Goal: Check status: Check status

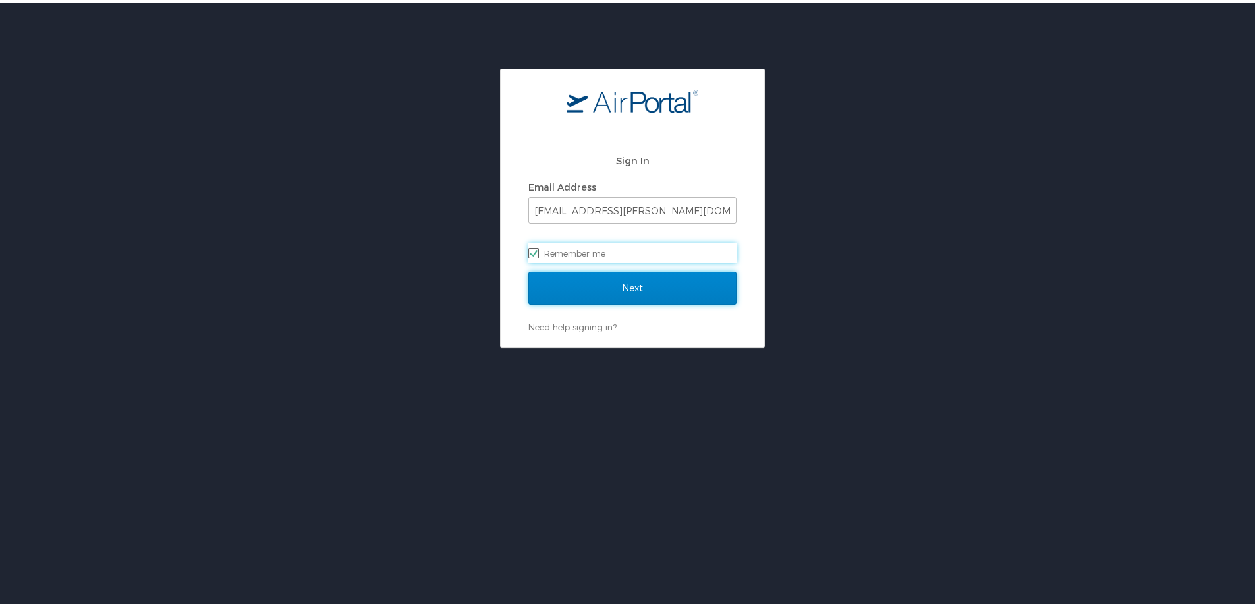
click at [595, 287] on input "Next" at bounding box center [632, 285] width 208 height 33
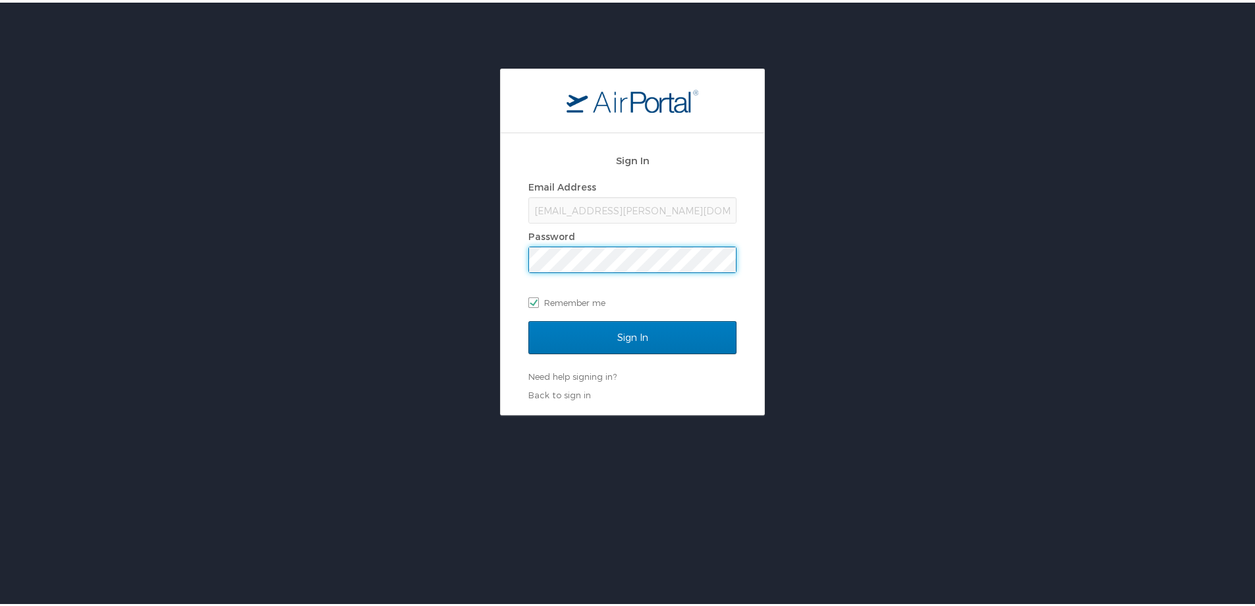
click at [528, 318] on input "Sign In" at bounding box center [632, 334] width 208 height 33
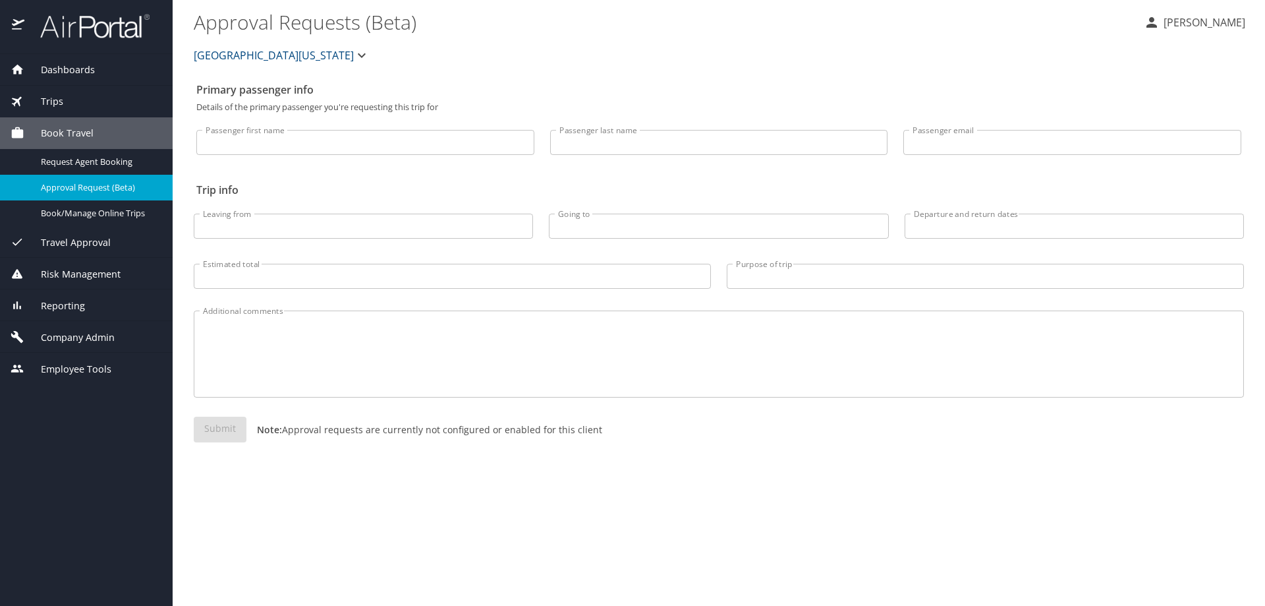
click at [80, 69] on span "Dashboards" at bounding box center [59, 70] width 71 height 14
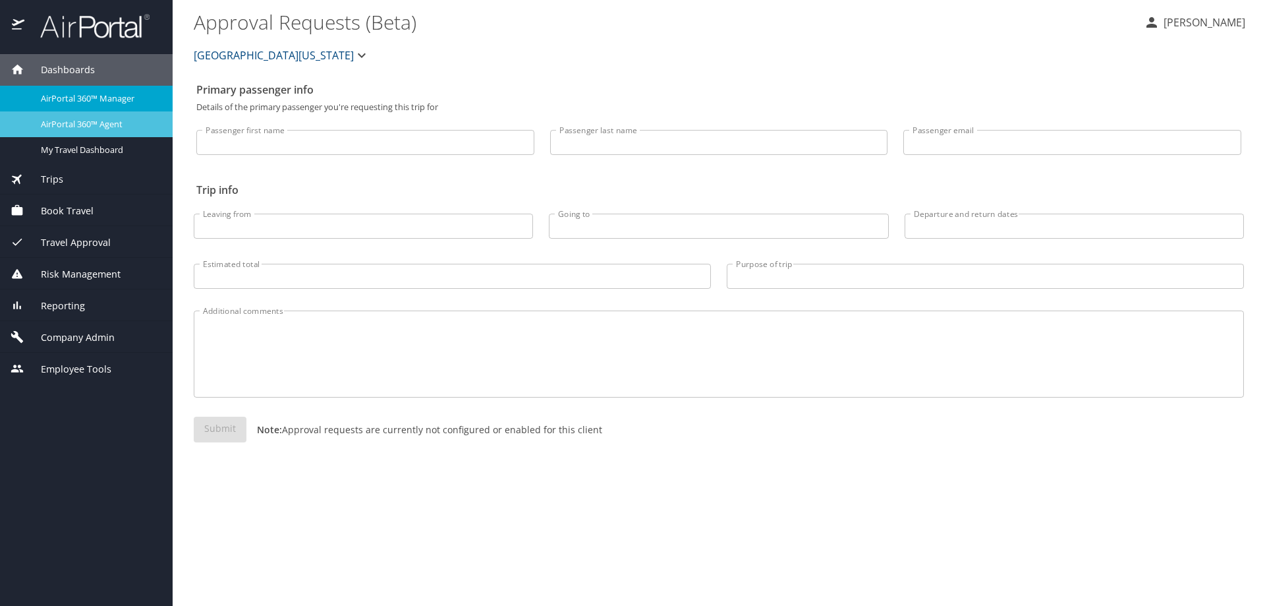
click at [67, 121] on span "AirPortal 360™ Agent" at bounding box center [99, 124] width 116 height 13
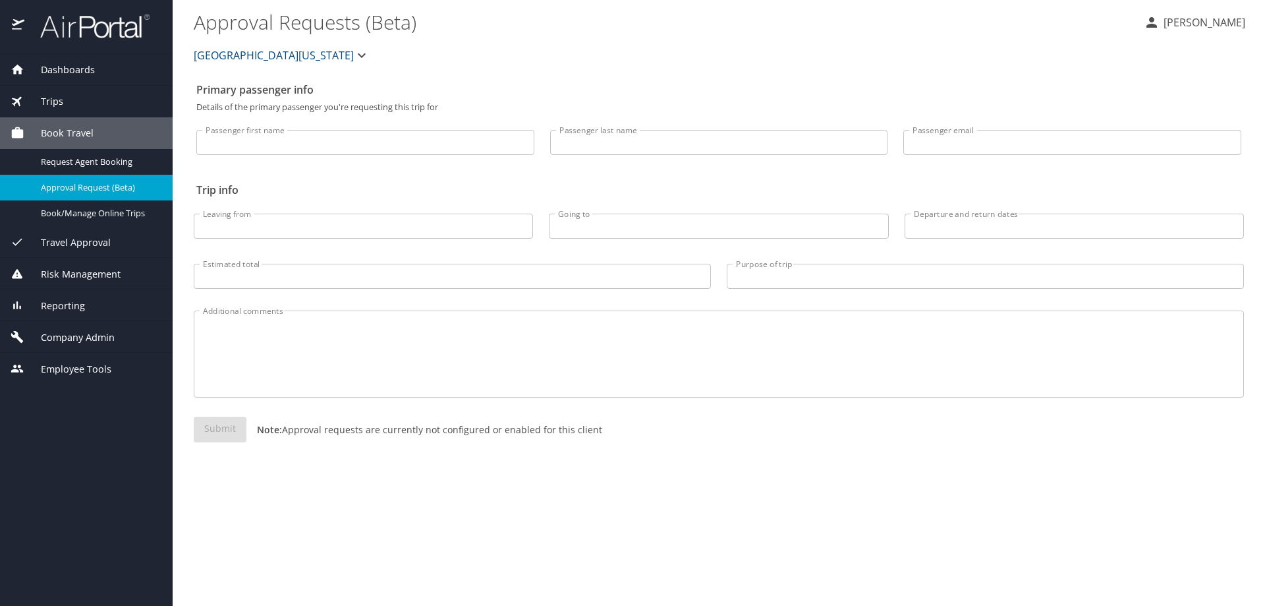
click at [57, 69] on span "Dashboards" at bounding box center [59, 70] width 71 height 14
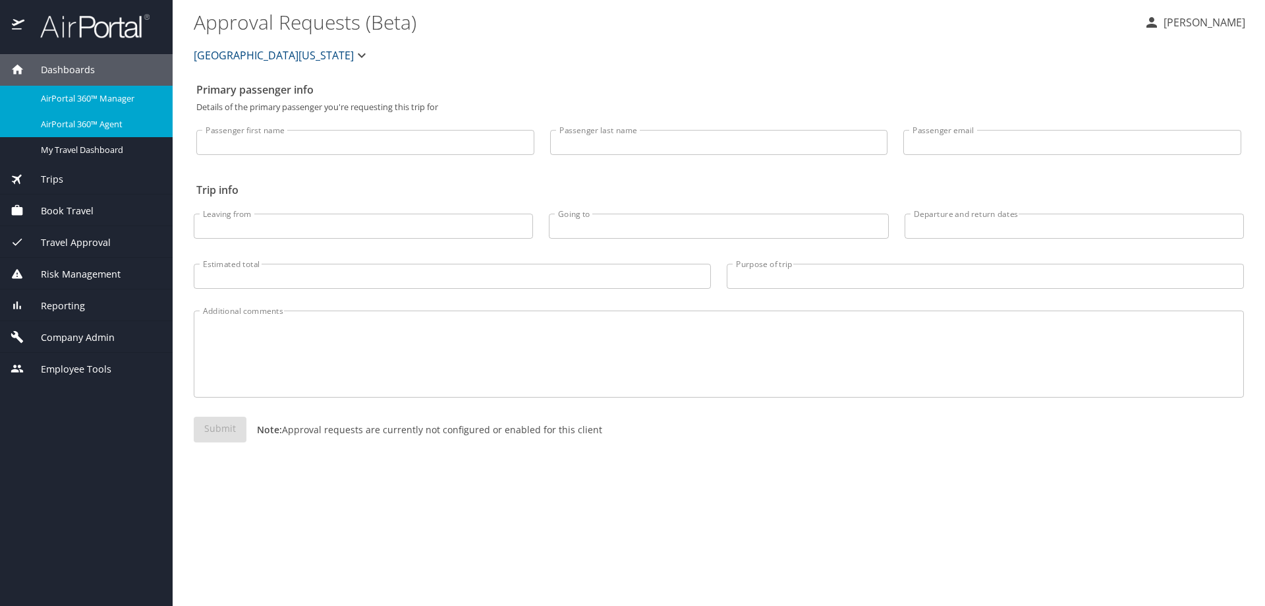
click at [61, 121] on span "AirPortal 360™ Agent" at bounding box center [99, 124] width 116 height 13
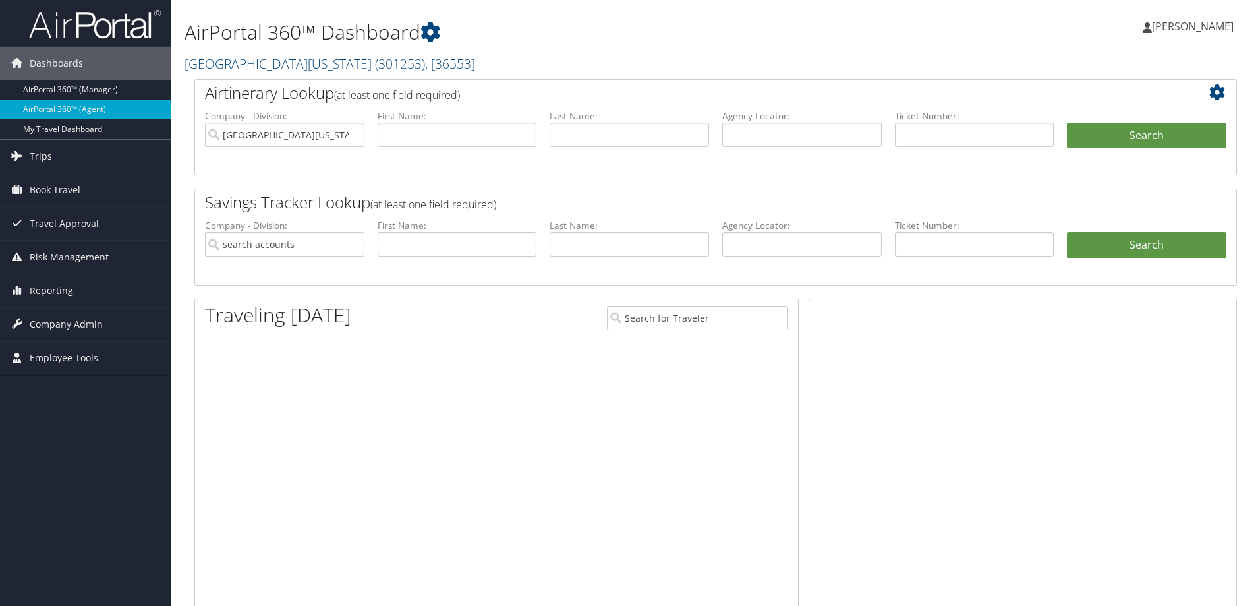
type input "[GEOGRAPHIC_DATA][US_STATE]"
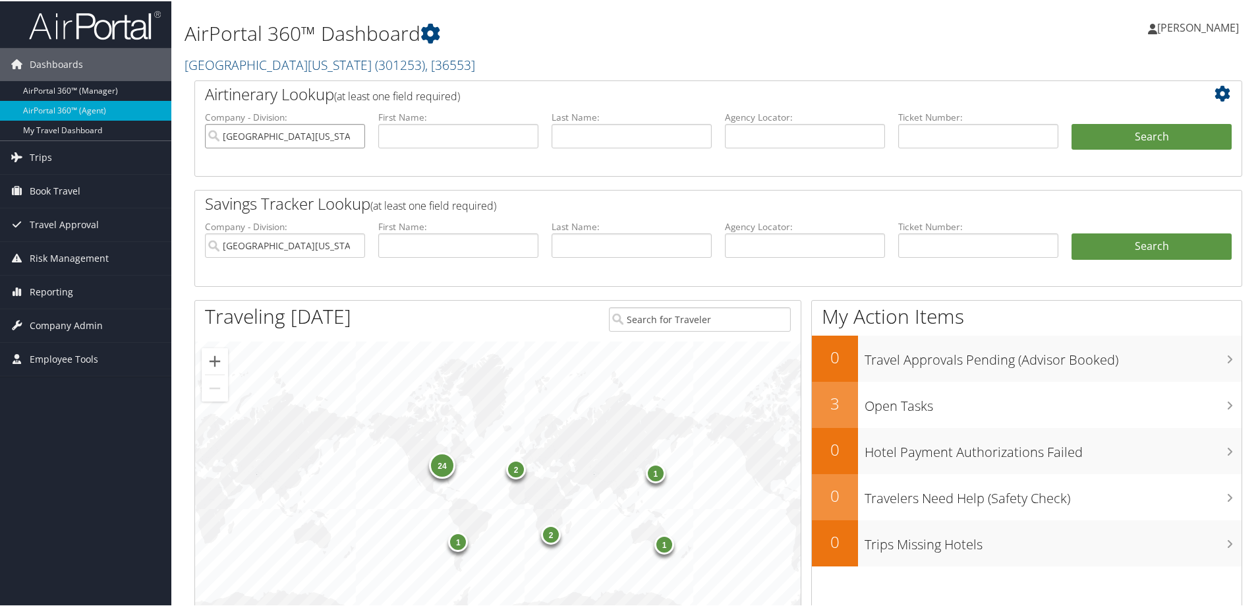
click at [351, 136] on input "University of Alabama" at bounding box center [285, 135] width 160 height 24
click at [791, 133] on input "text" at bounding box center [805, 135] width 160 height 24
paste input "C2RP65"
type input "C2RP65"
click at [1162, 132] on button "Search" at bounding box center [1151, 136] width 160 height 26
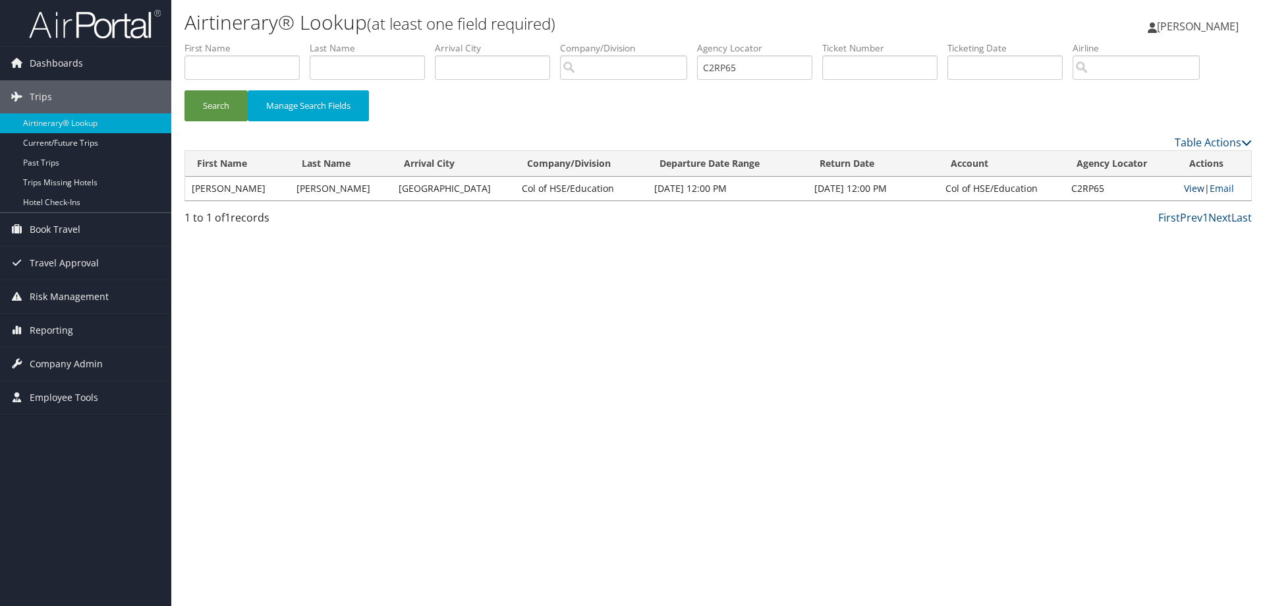
click at [1187, 187] on link "View" at bounding box center [1194, 188] width 20 height 13
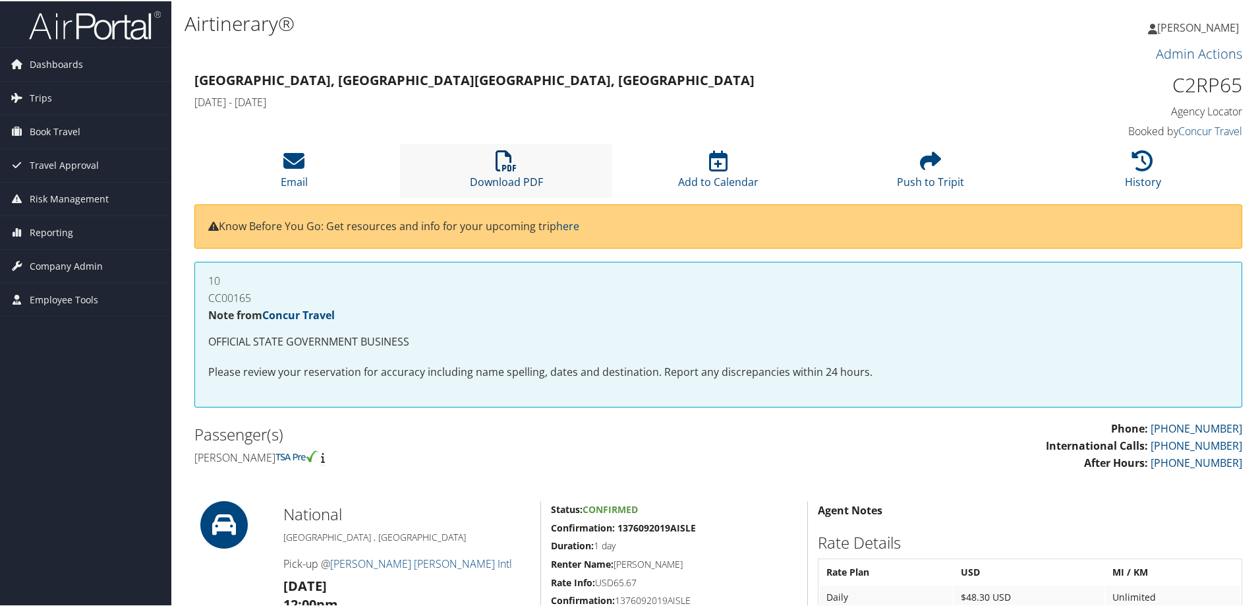
click at [498, 166] on icon at bounding box center [506, 159] width 21 height 21
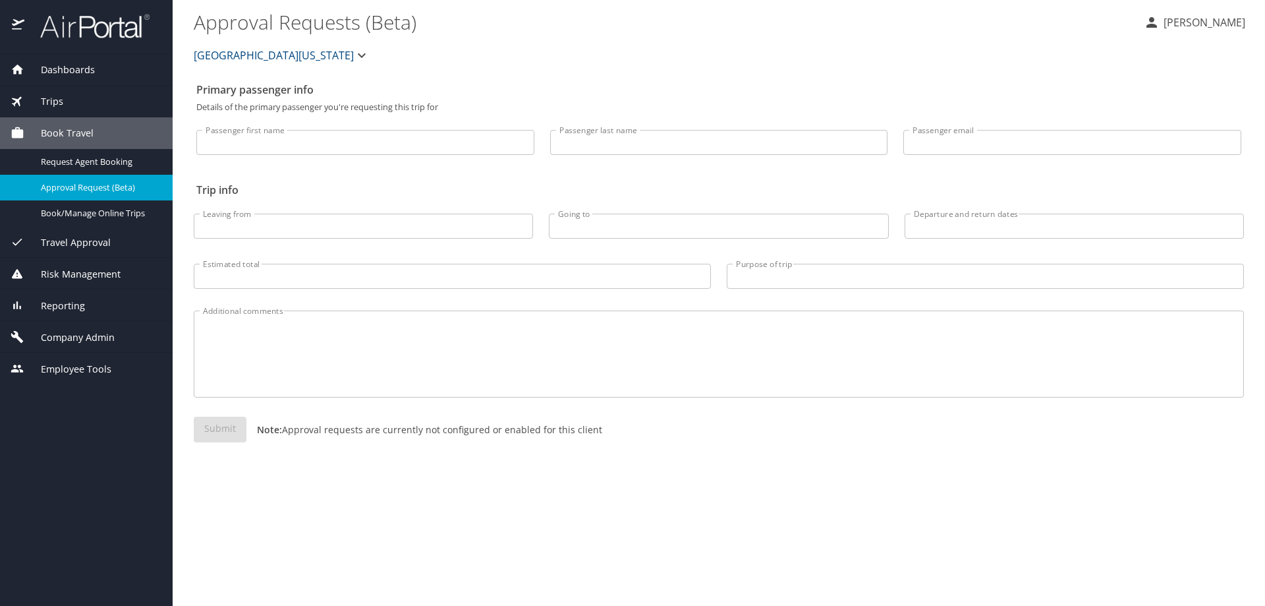
click at [79, 69] on span "Dashboards" at bounding box center [59, 70] width 71 height 14
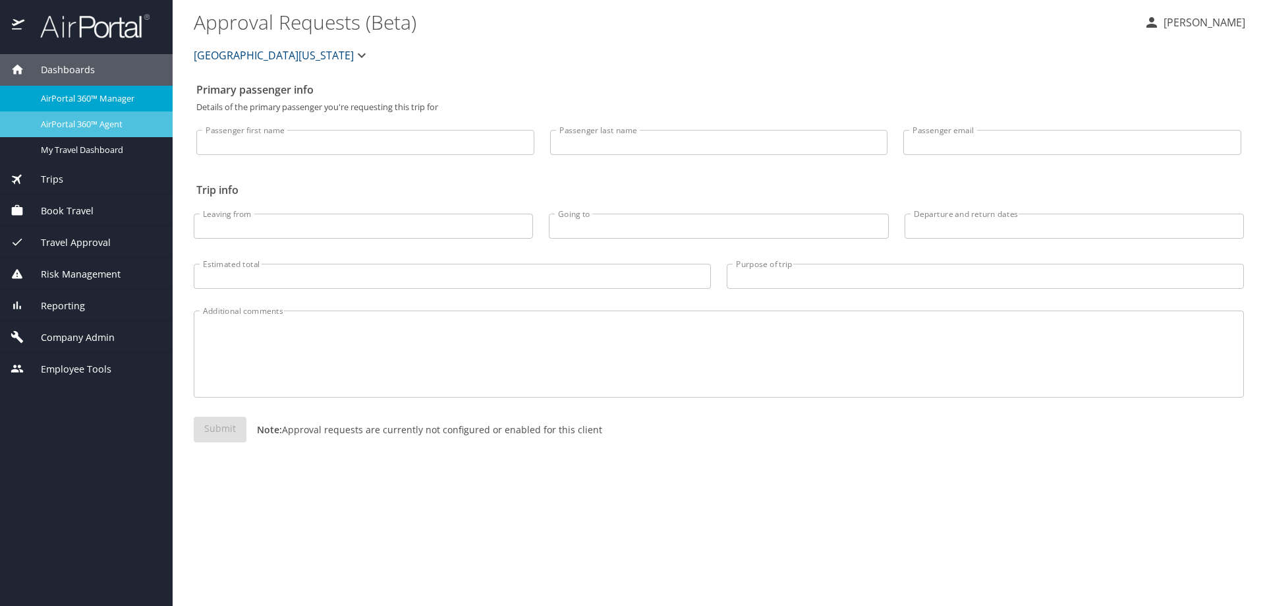
click at [74, 117] on div "AirPortal 360™ Agent" at bounding box center [87, 124] width 152 height 15
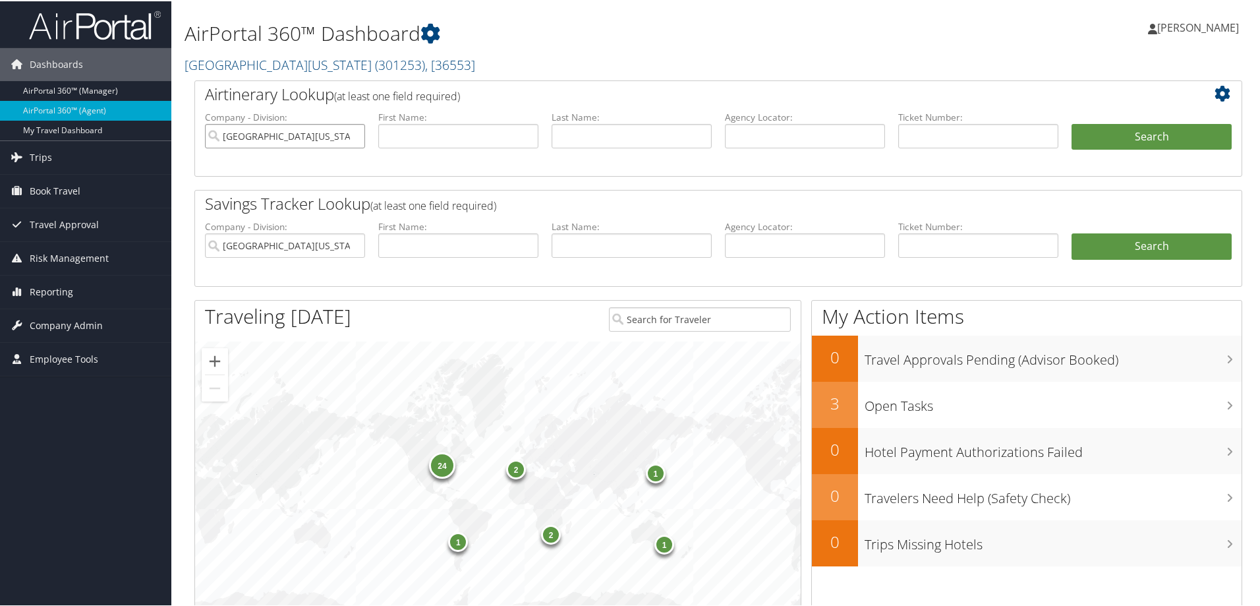
click at [354, 136] on input "University of Alabama" at bounding box center [285, 135] width 160 height 24
click at [928, 138] on input "text" at bounding box center [978, 135] width 160 height 24
paste input "0067047906212"
type input "0067047906212"
click at [1165, 130] on button "Search" at bounding box center [1151, 136] width 160 height 26
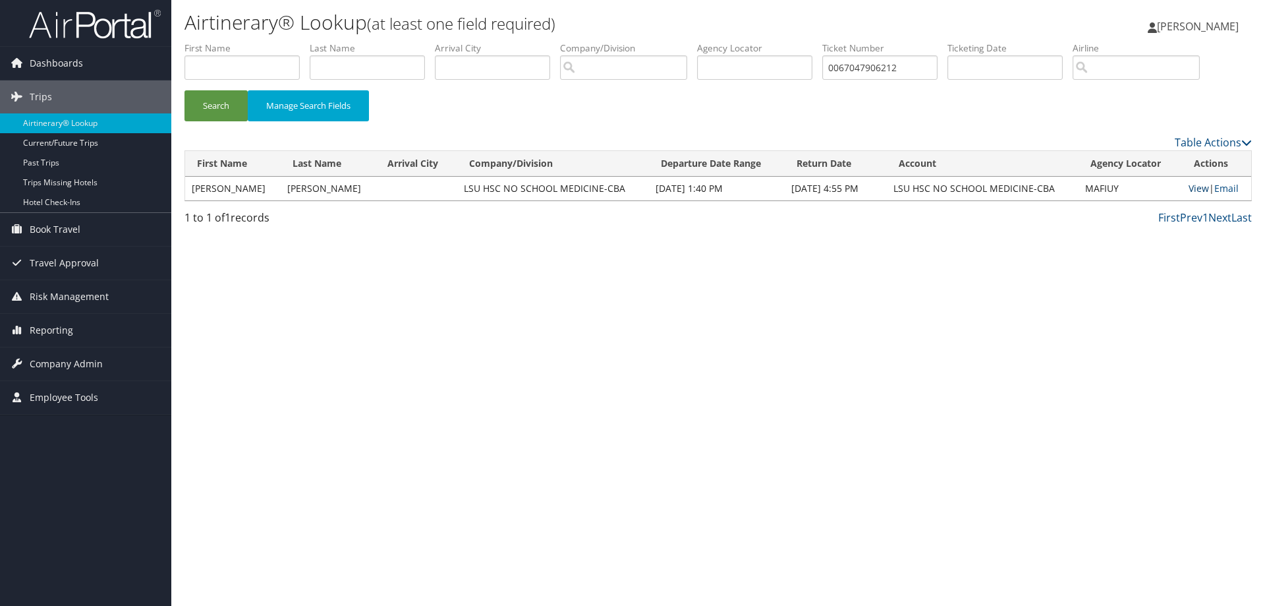
click at [1198, 185] on link "View" at bounding box center [1199, 188] width 20 height 13
click at [53, 331] on span "Reporting" at bounding box center [51, 330] width 43 height 33
click at [63, 353] on link "Unused Tickets" at bounding box center [85, 357] width 171 height 20
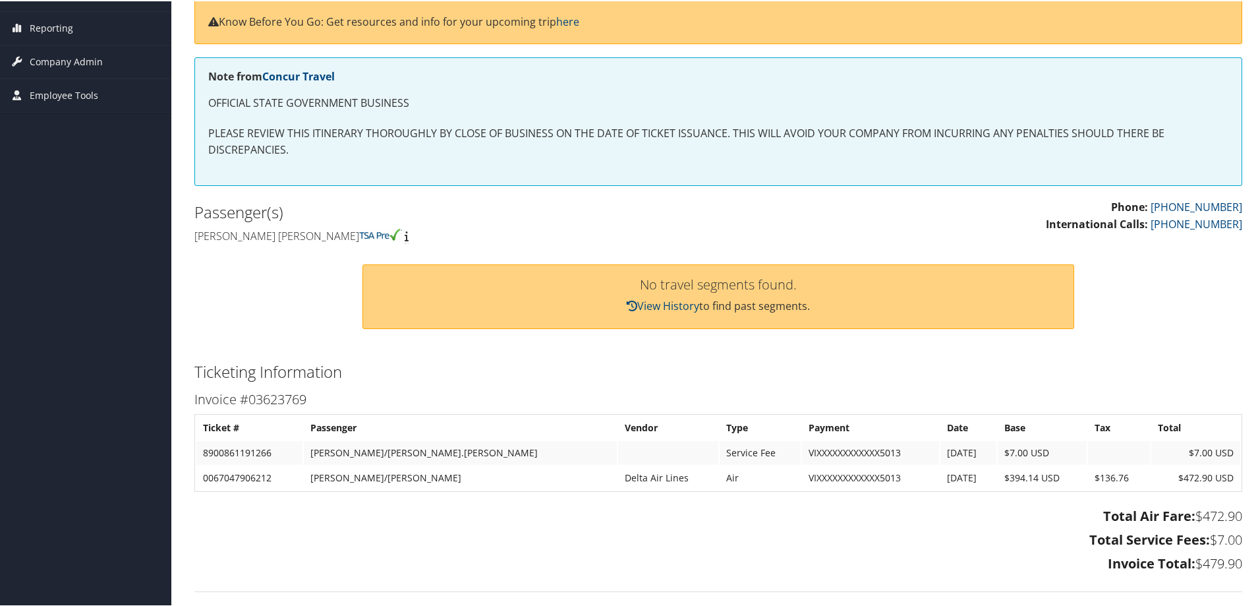
scroll to position [175, 0]
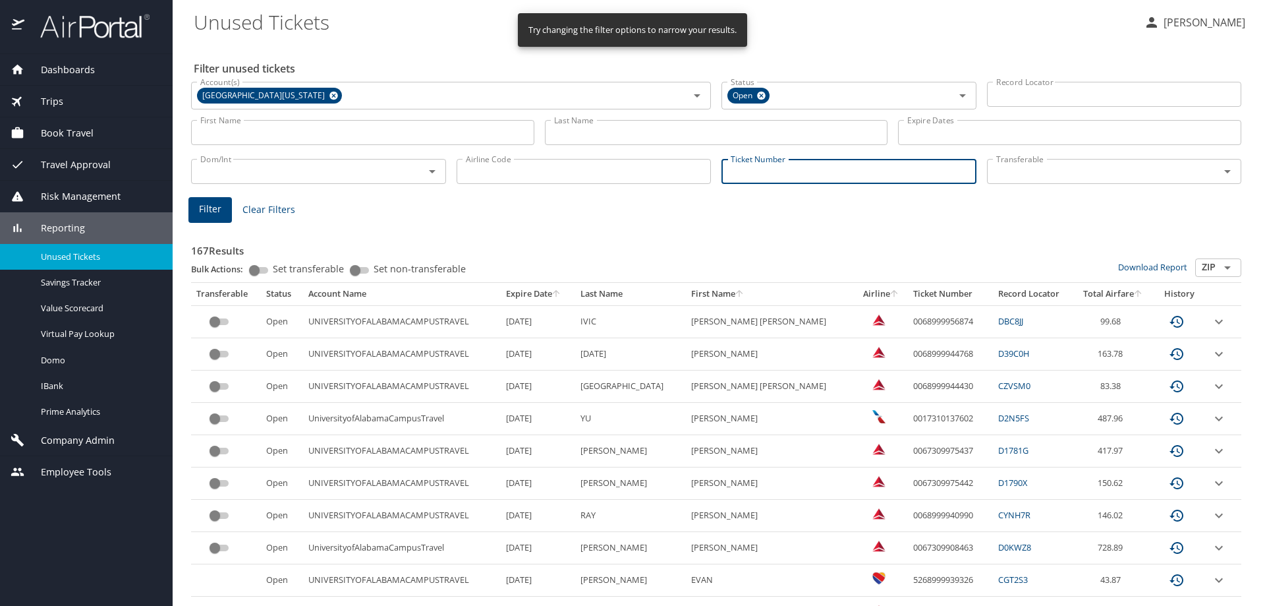
click at [878, 173] on input "Ticket Number" at bounding box center [849, 171] width 255 height 25
paste input "0067047906212"
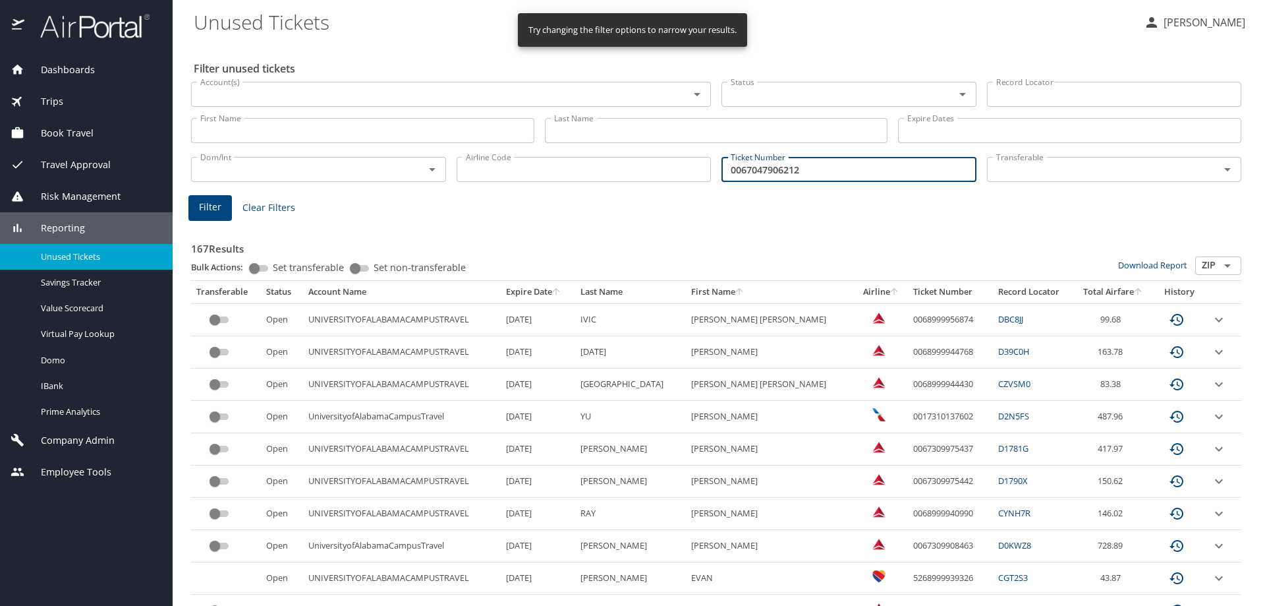
type input "0067047906212"
click at [209, 202] on span "Filter" at bounding box center [210, 207] width 22 height 16
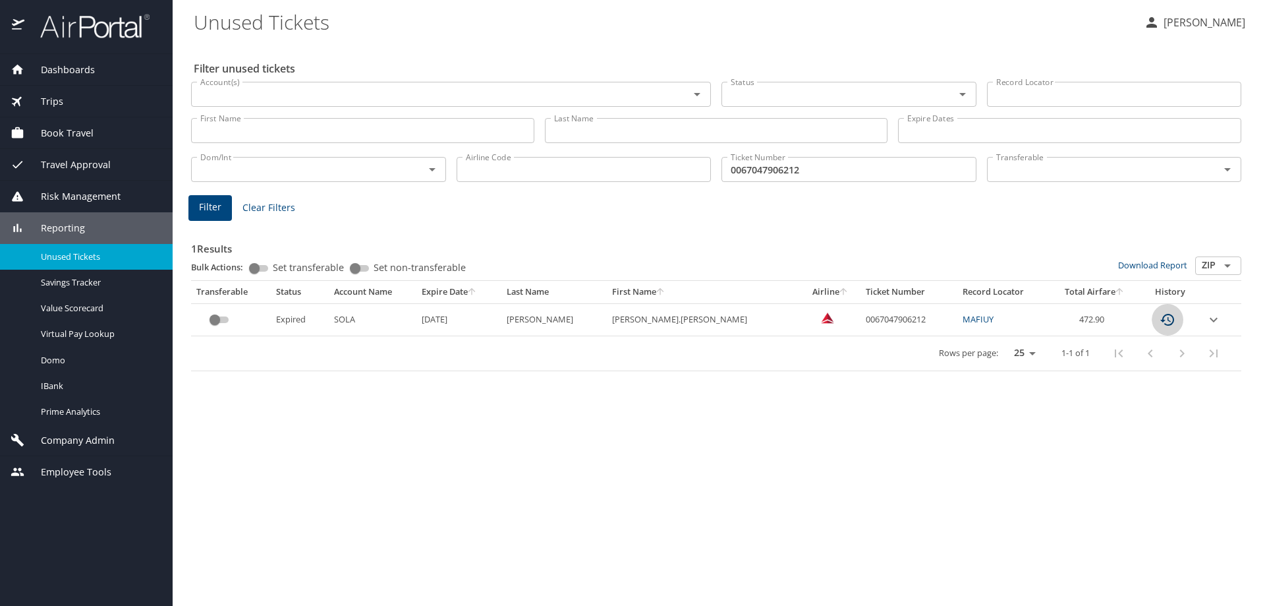
click at [1160, 319] on icon "custom pagination table" at bounding box center [1168, 320] width 16 height 16
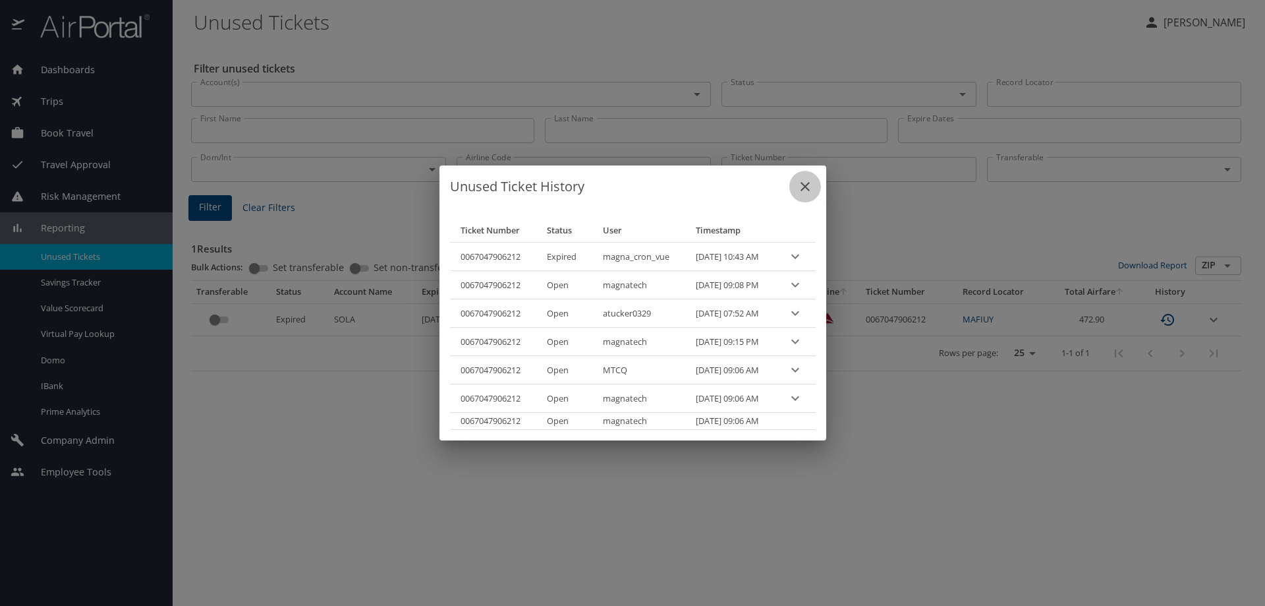
click at [813, 183] on icon "close" at bounding box center [805, 187] width 16 height 16
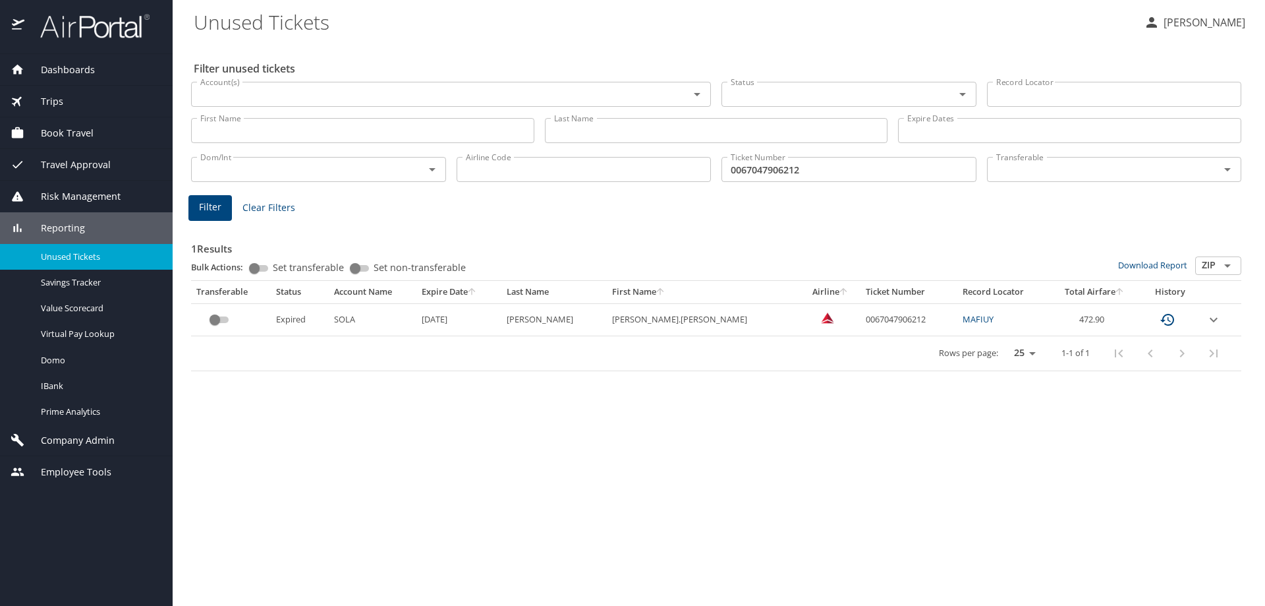
click at [1160, 320] on icon "custom pagination table" at bounding box center [1168, 320] width 16 height 16
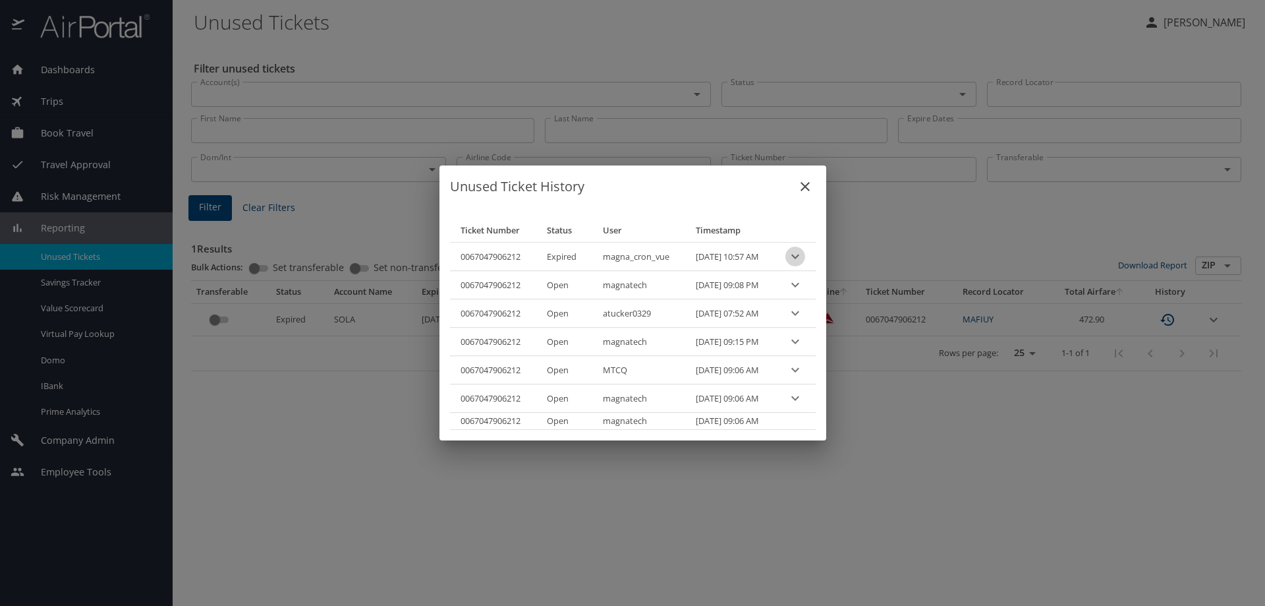
click at [803, 258] on icon "expand row" at bounding box center [795, 256] width 16 height 16
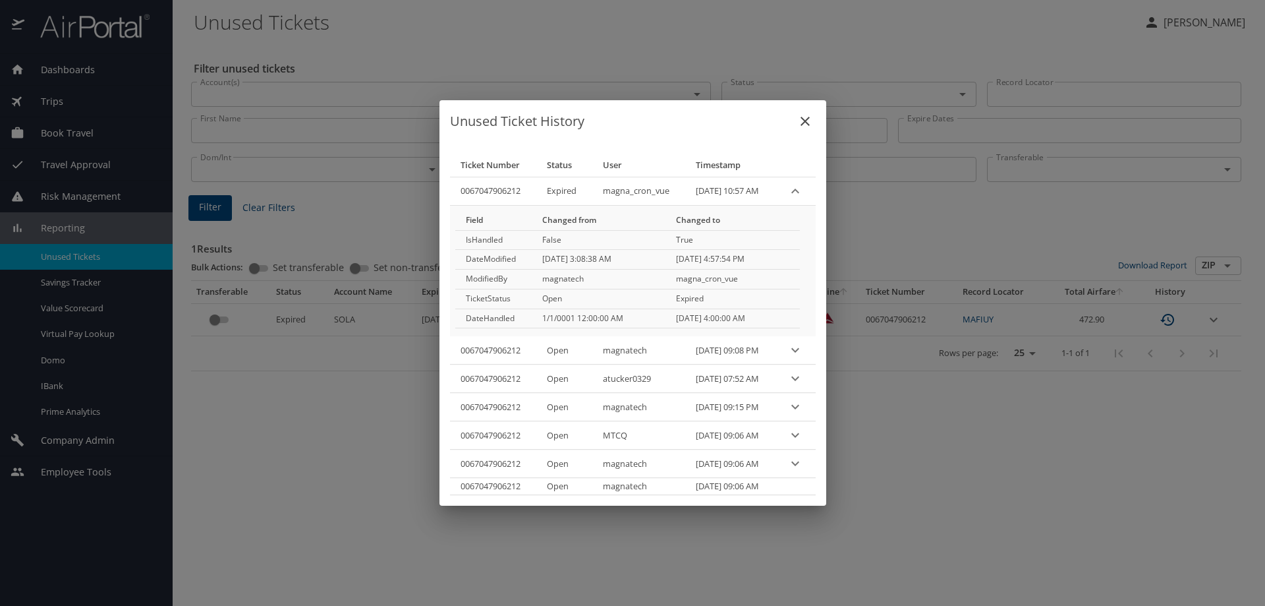
click at [803, 350] on icon "expand row" at bounding box center [795, 350] width 16 height 16
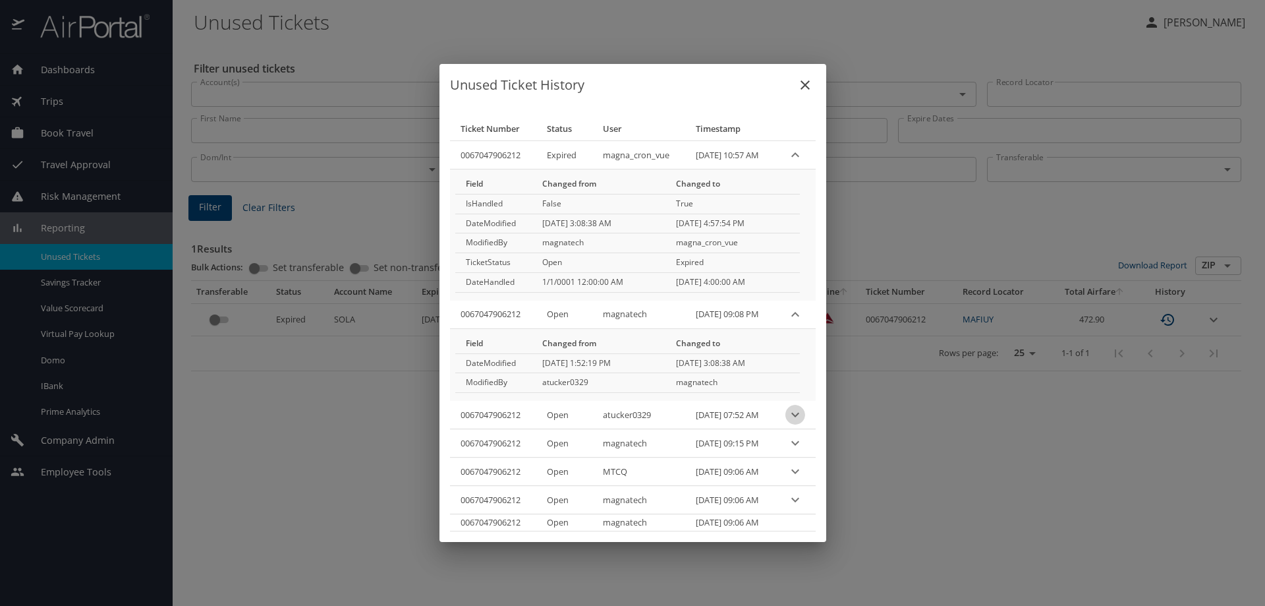
click at [803, 413] on icon "expand row" at bounding box center [795, 415] width 16 height 16
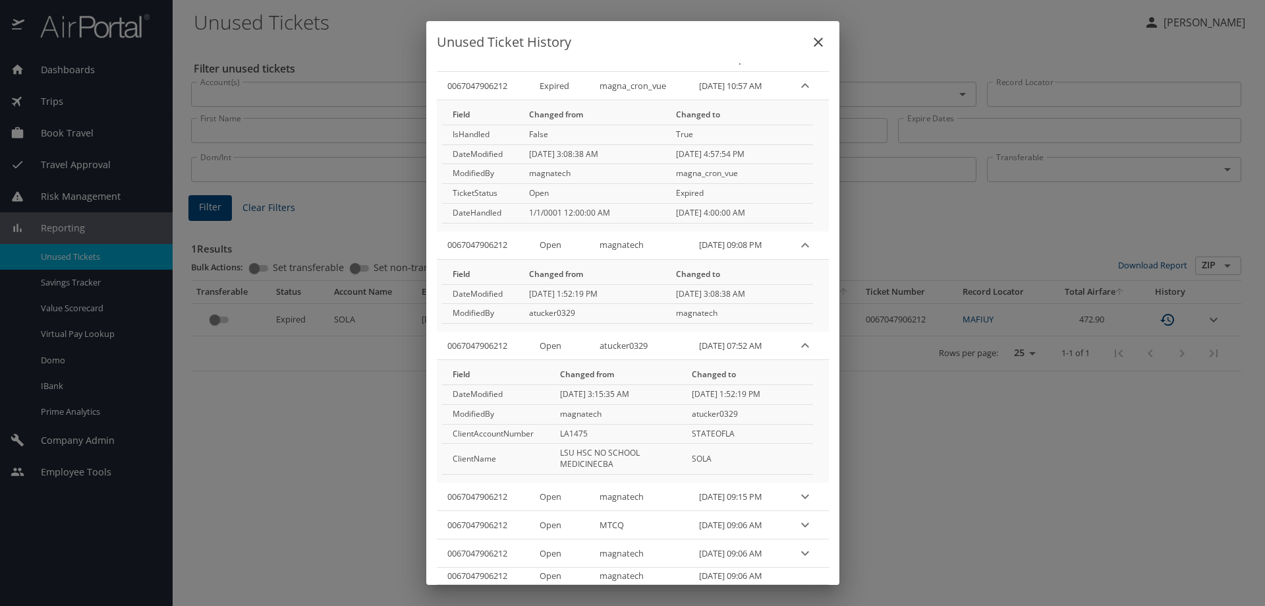
scroll to position [37, 0]
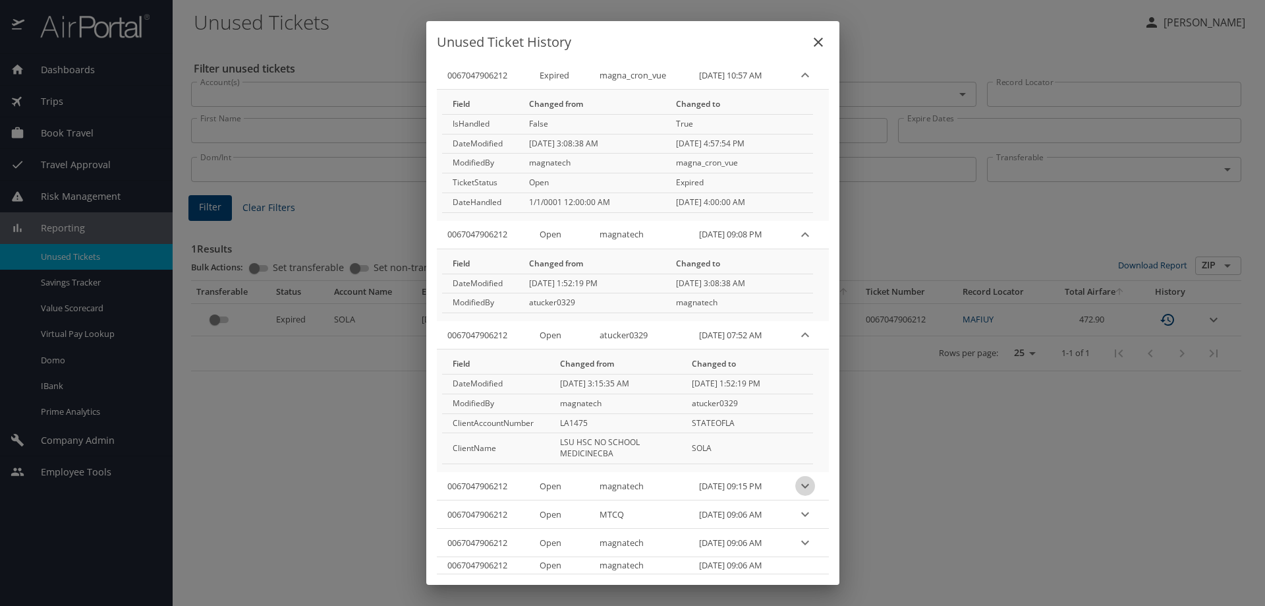
click at [803, 483] on icon "expand row" at bounding box center [805, 486] width 16 height 16
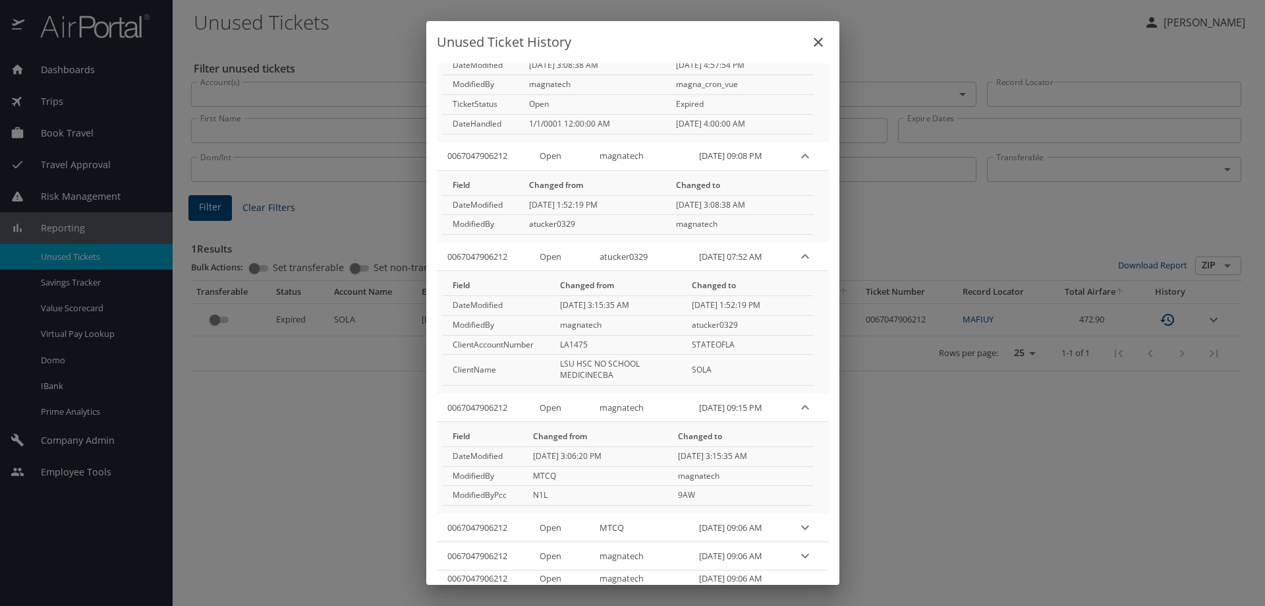
scroll to position [128, 0]
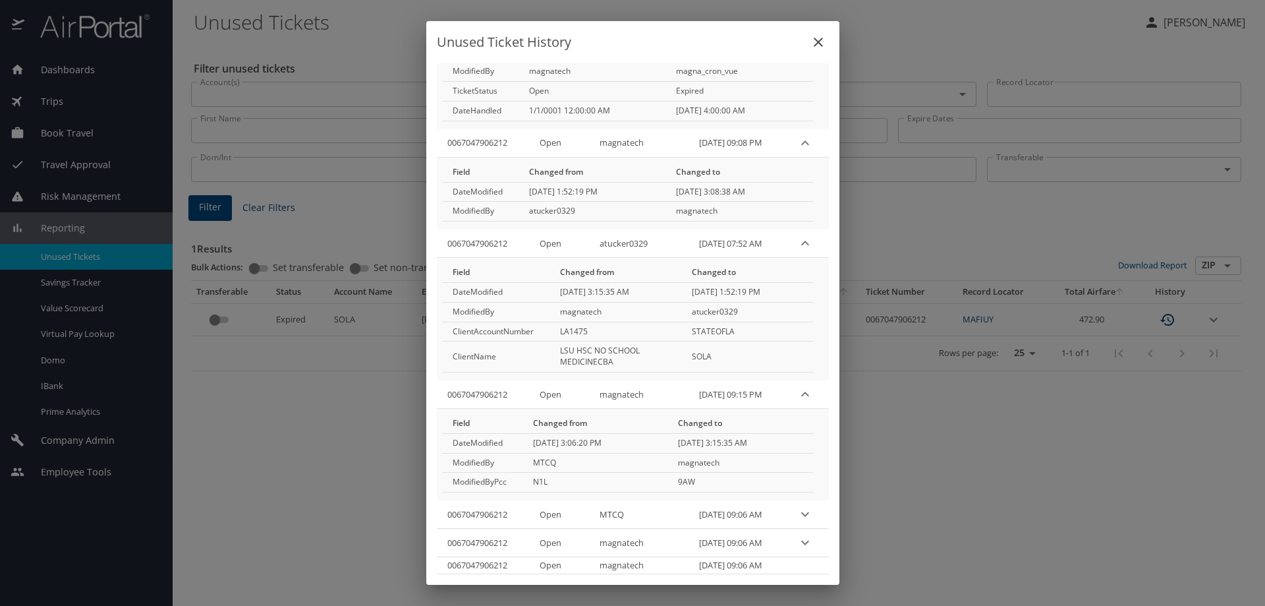
click at [804, 393] on icon "expand row" at bounding box center [805, 393] width 8 height 5
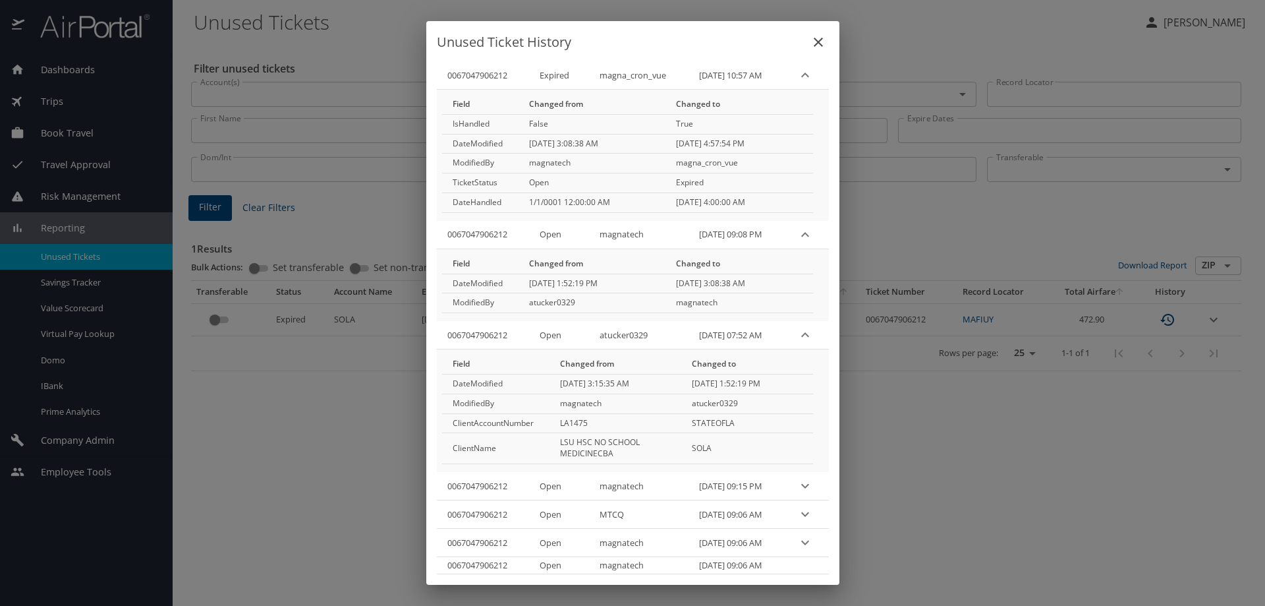
scroll to position [37, 0]
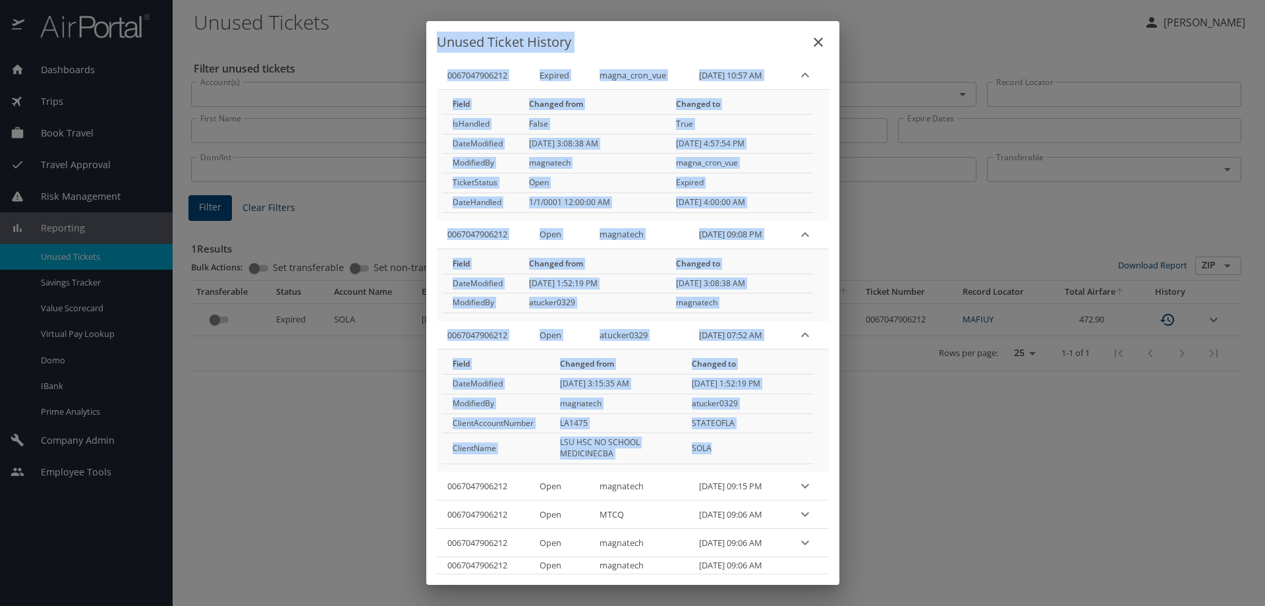
drag, startPoint x: 427, startPoint y: 40, endPoint x: 805, endPoint y: 438, distance: 549.6
click at [805, 438] on div "Unused Ticket History Ticket Number Status User Timestamp 0067047906212 Expired…" at bounding box center [632, 302] width 413 height 563
copy div "Unused Ticket History Ticket Number Status User Timestamp 0067047906212 Expired…"
click at [820, 40] on icon "close" at bounding box center [819, 42] width 16 height 16
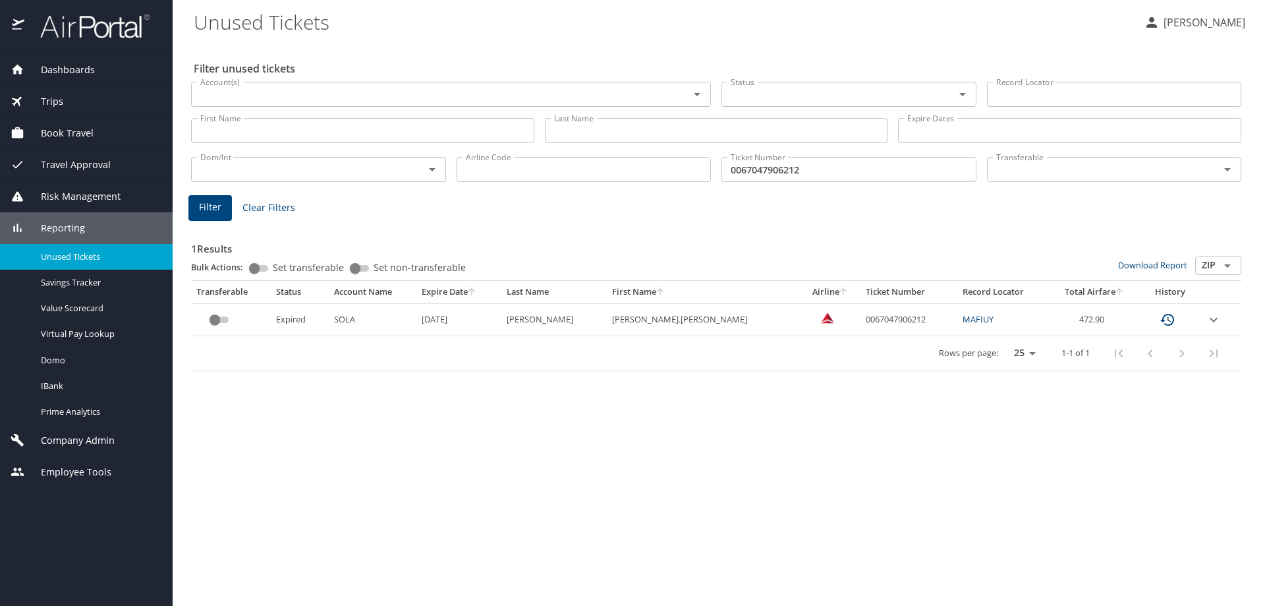
scroll to position [0, 0]
click at [73, 66] on span "Dashboards" at bounding box center [59, 70] width 71 height 14
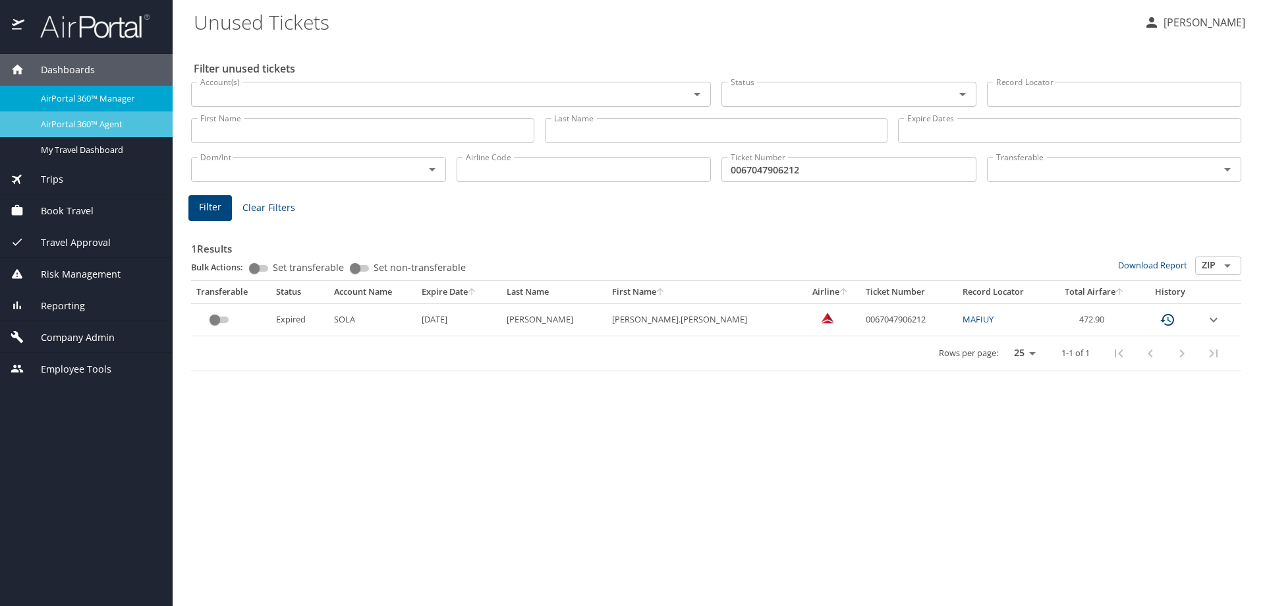
click at [67, 122] on span "AirPortal 360™ Agent" at bounding box center [99, 124] width 116 height 13
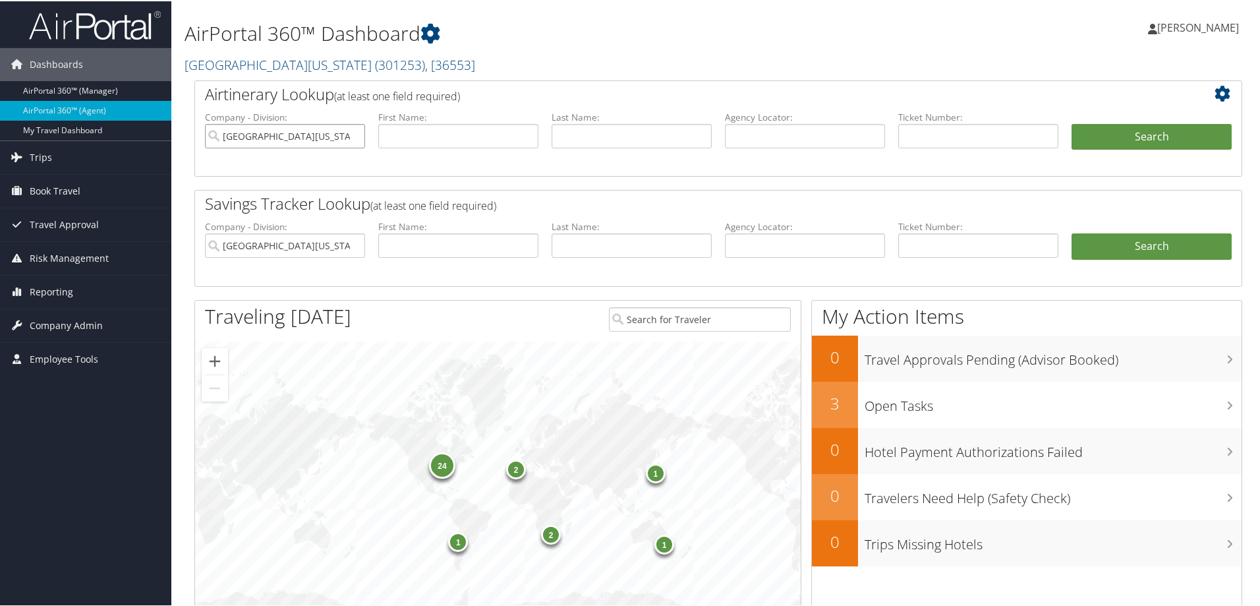
click at [352, 136] on input "[GEOGRAPHIC_DATA][US_STATE]" at bounding box center [285, 135] width 160 height 24
click at [420, 132] on input "text" at bounding box center [458, 135] width 160 height 24
type input "elecia"
type input "latham"
click at [425, 60] on span ", [ 36553 ]" at bounding box center [450, 64] width 50 height 18
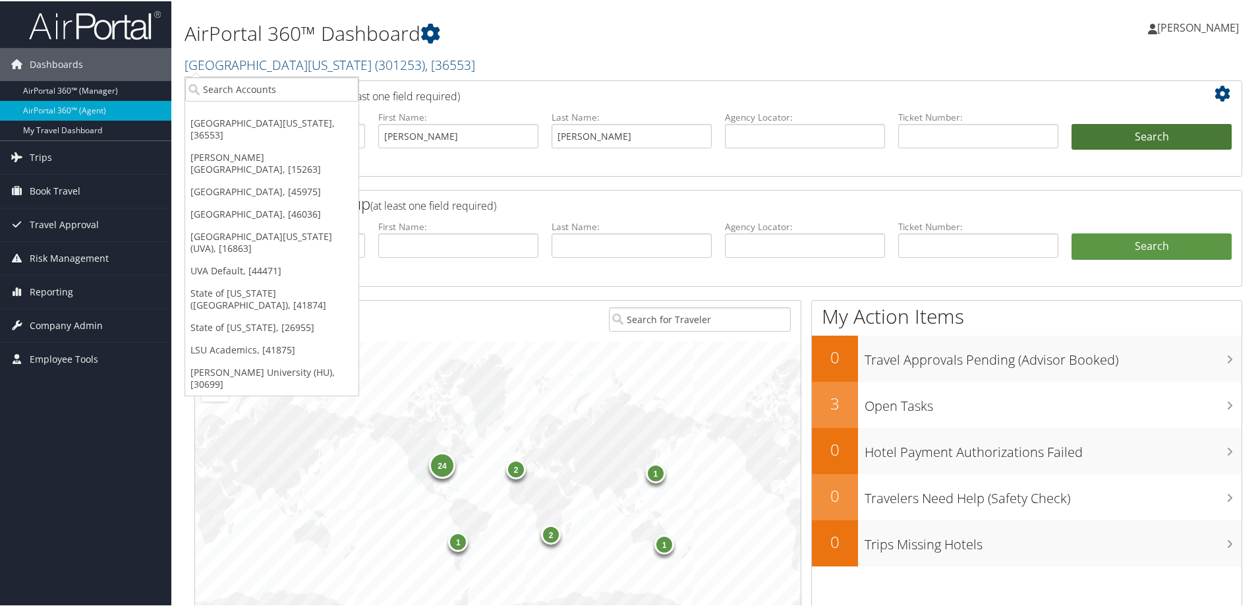
click at [1099, 130] on button "Search" at bounding box center [1151, 136] width 160 height 26
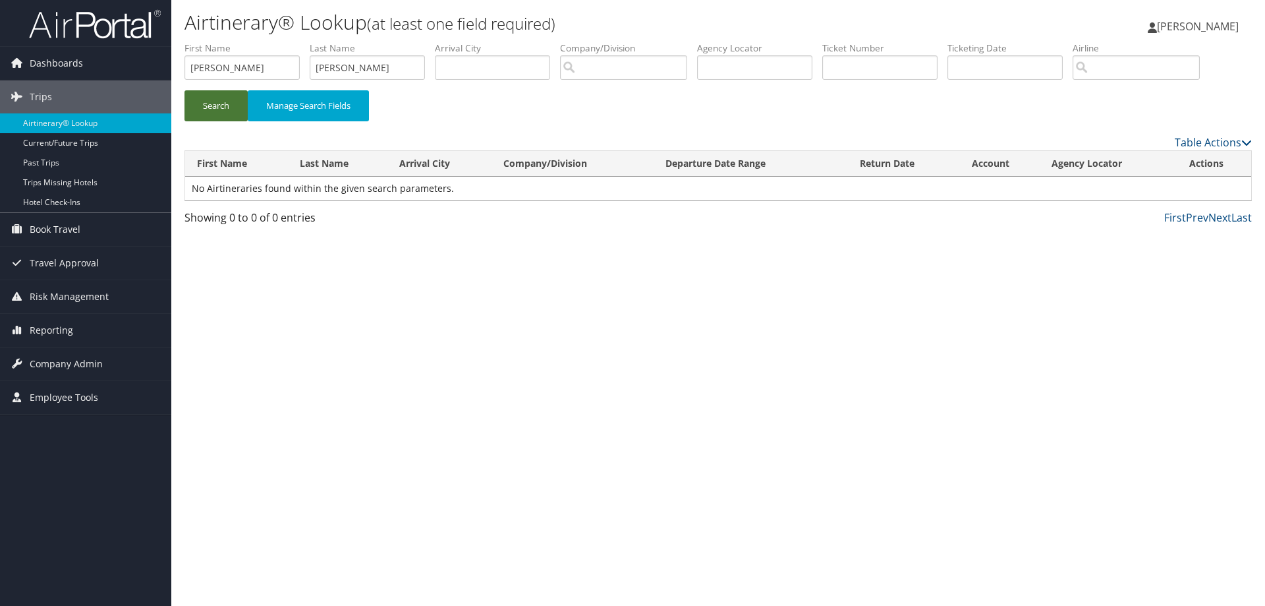
click at [212, 100] on button "Search" at bounding box center [216, 105] width 63 height 31
drag, startPoint x: 351, startPoint y: 67, endPoint x: 334, endPoint y: 69, distance: 16.6
click at [334, 69] on input "latham" at bounding box center [367, 67] width 115 height 24
type input "lathon"
click at [199, 105] on button "Search" at bounding box center [216, 105] width 63 height 31
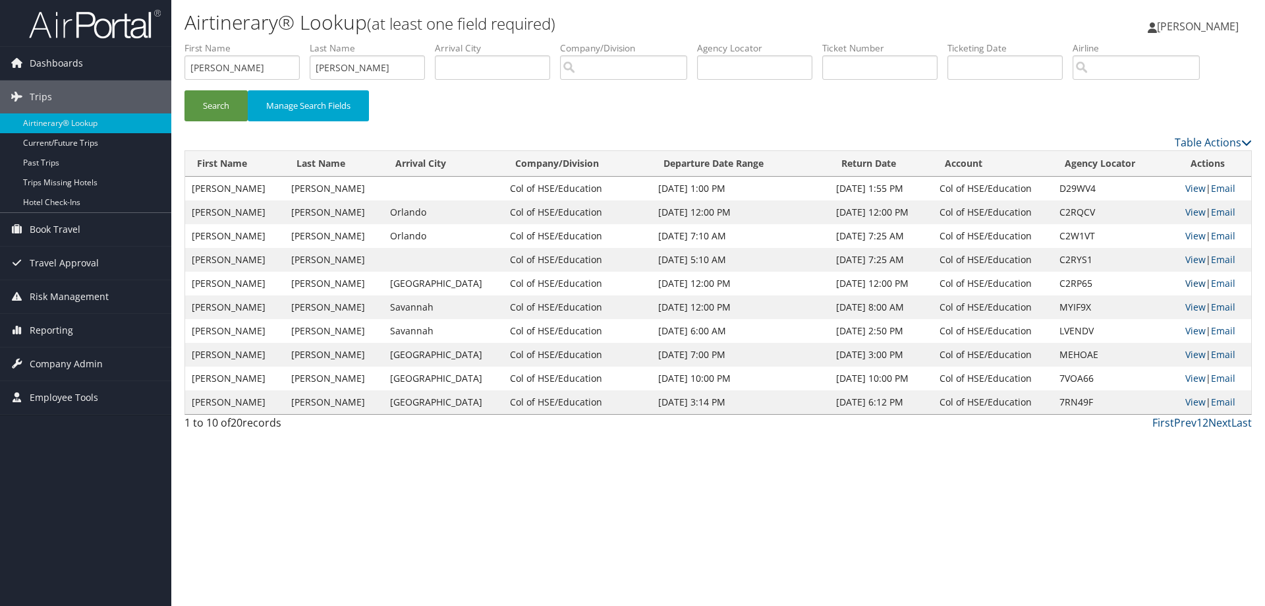
click at [1189, 283] on link "View" at bounding box center [1195, 283] width 20 height 13
click at [1194, 260] on link "View" at bounding box center [1195, 259] width 20 height 13
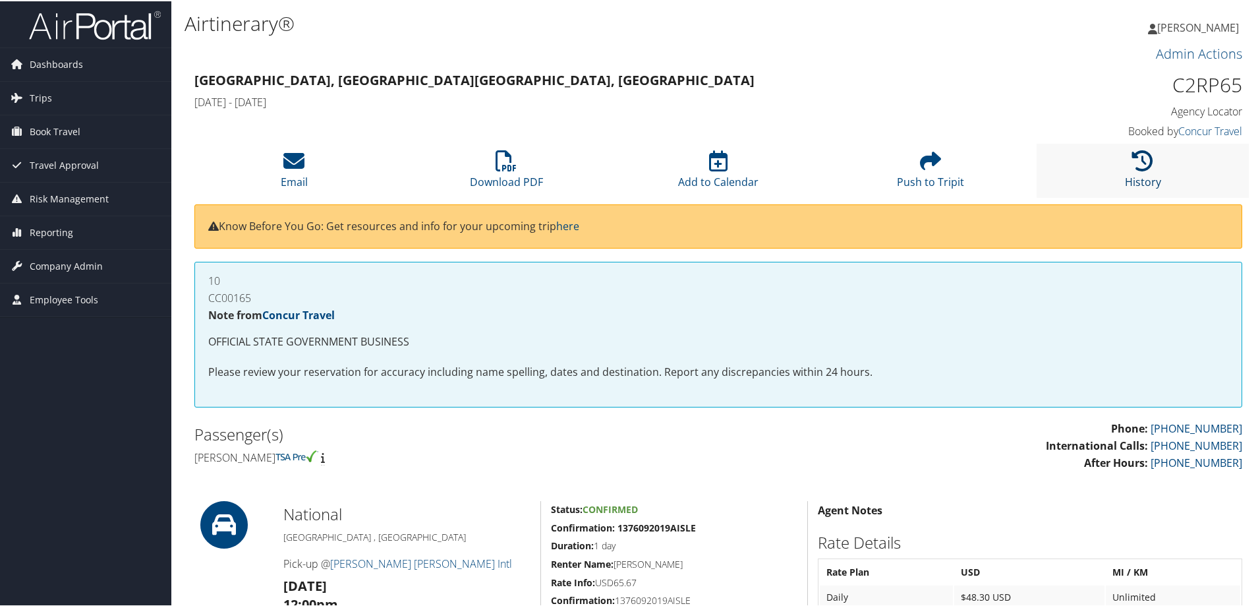
click at [1147, 159] on icon at bounding box center [1142, 159] width 21 height 21
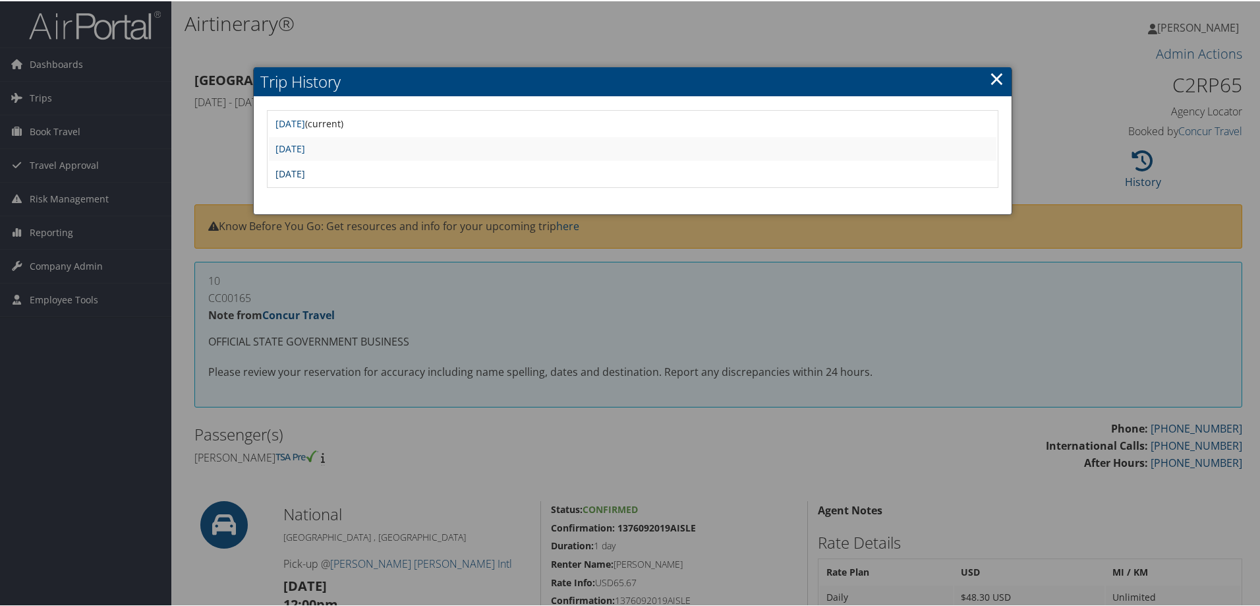
click at [305, 172] on link "[DATE]" at bounding box center [290, 172] width 30 height 13
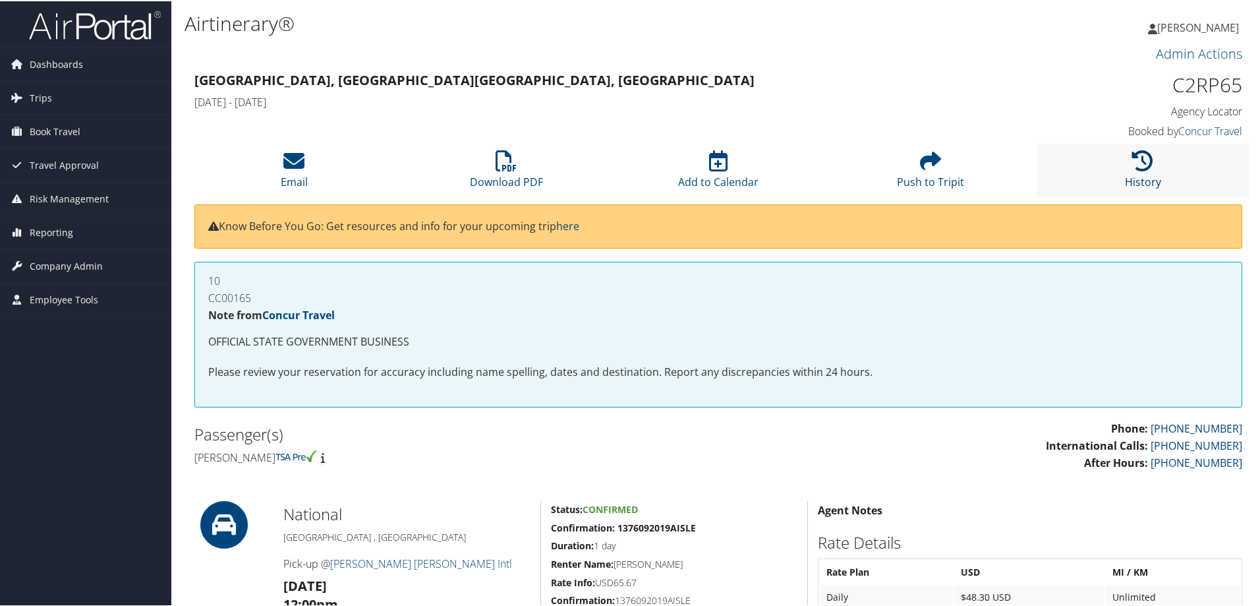
click at [1147, 157] on icon at bounding box center [1142, 159] width 21 height 21
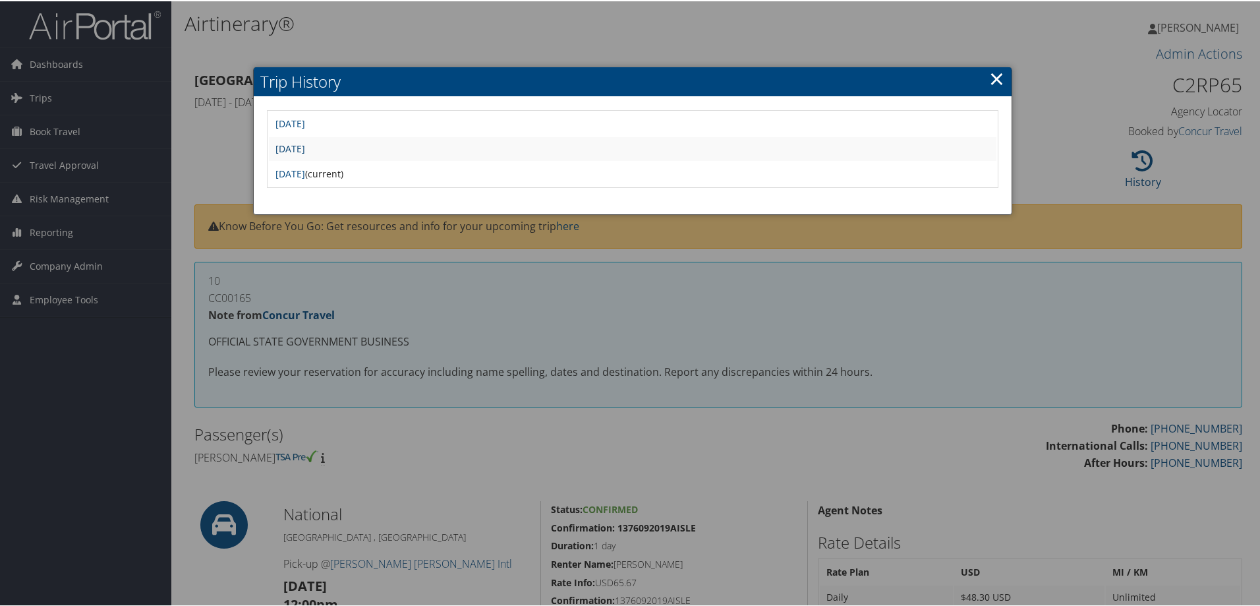
click at [305, 146] on link "[DATE]" at bounding box center [290, 147] width 30 height 13
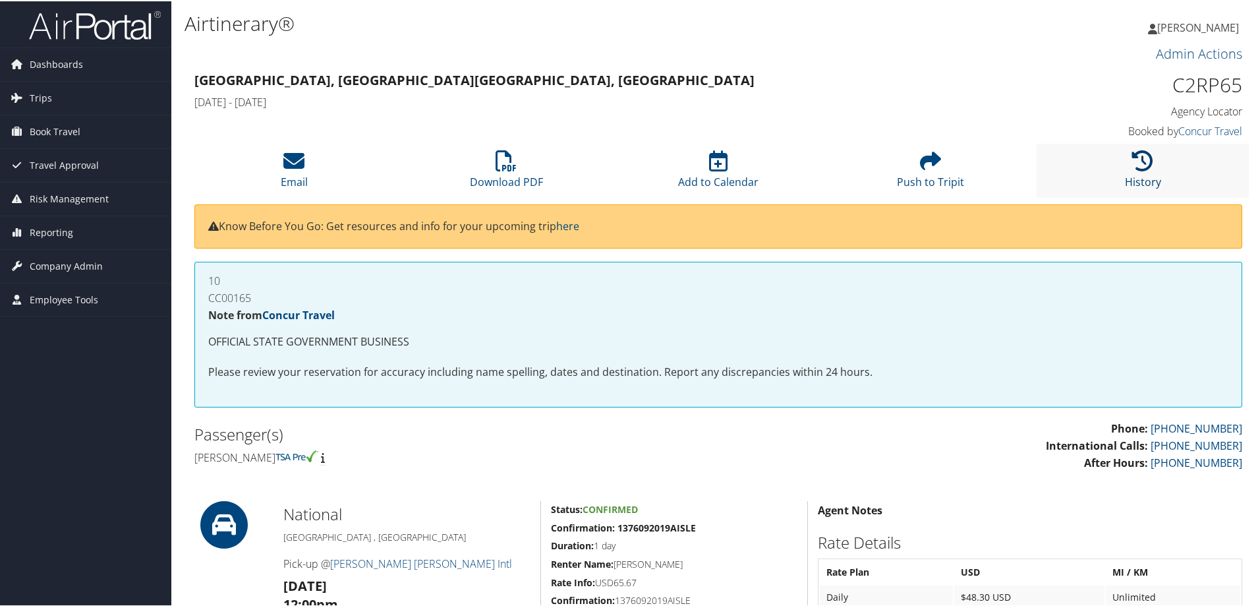
click at [1146, 164] on icon at bounding box center [1142, 159] width 21 height 21
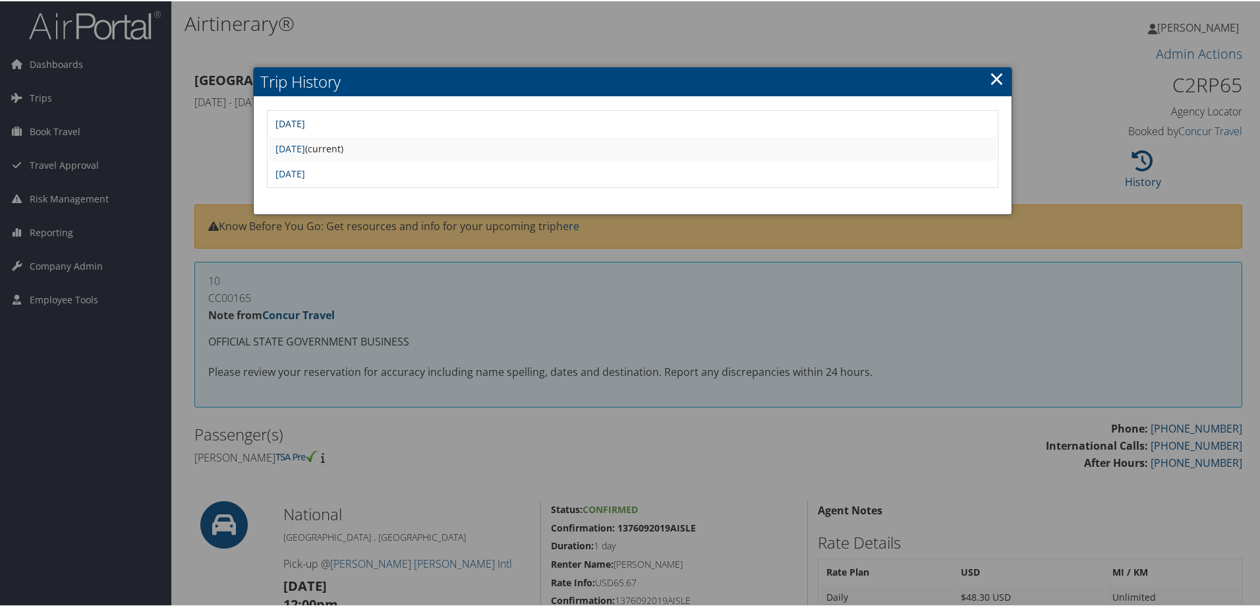
click at [305, 120] on link "Fri Apr 25 09:33:01 MDT 2025" at bounding box center [290, 122] width 30 height 13
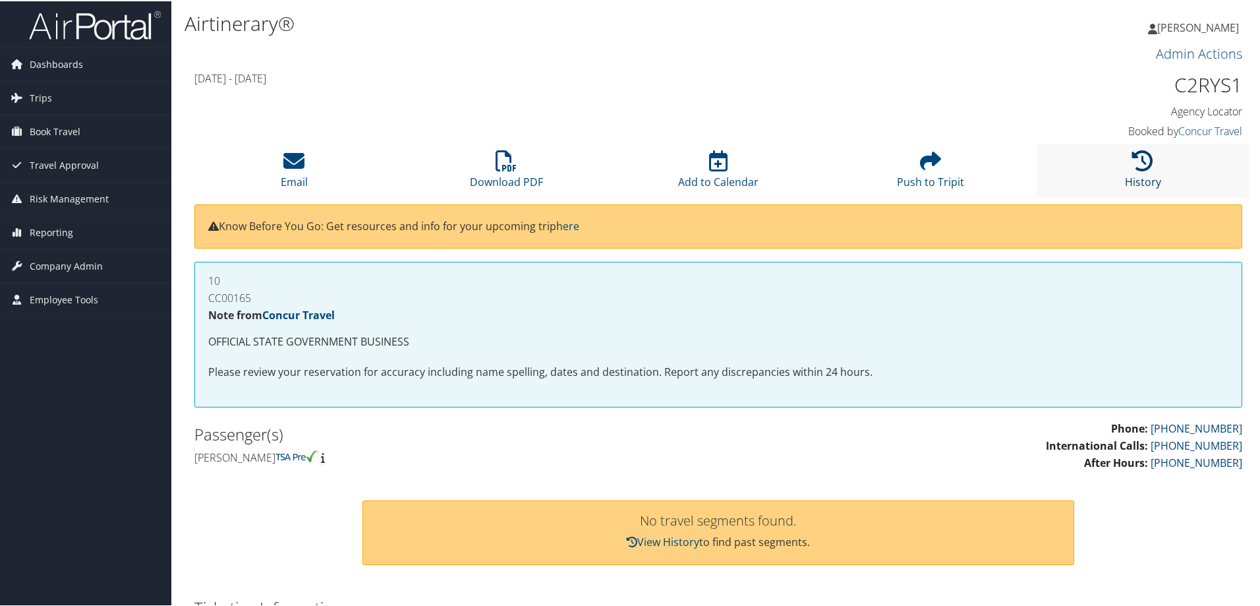
click at [1141, 159] on icon at bounding box center [1142, 159] width 21 height 21
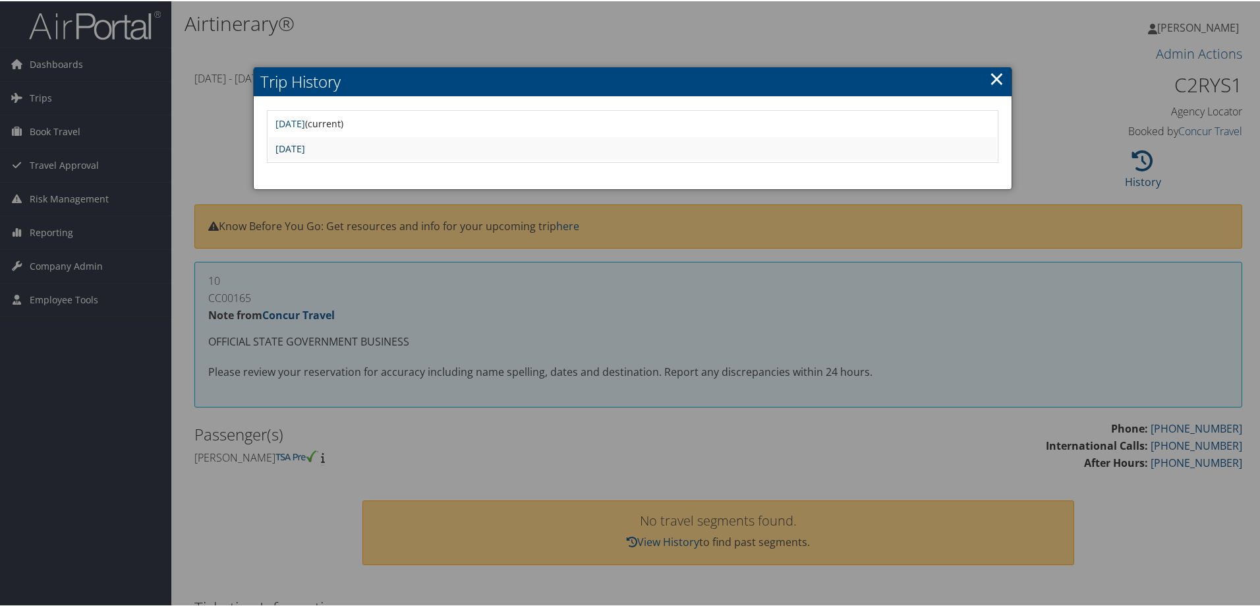
click at [305, 146] on link "[DATE]" at bounding box center [290, 147] width 30 height 13
